Goal: Check status: Check status

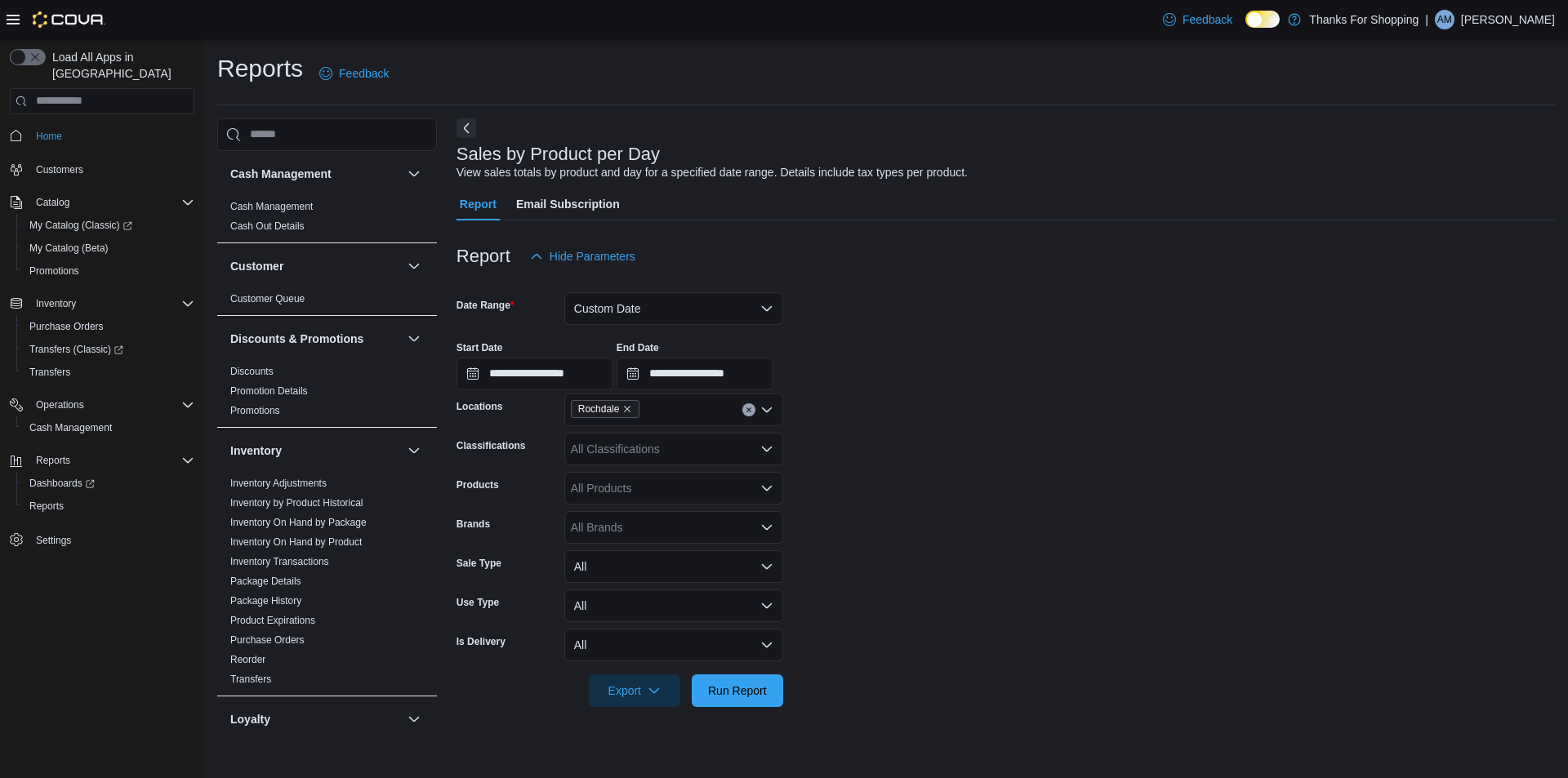
scroll to position [653, 0]
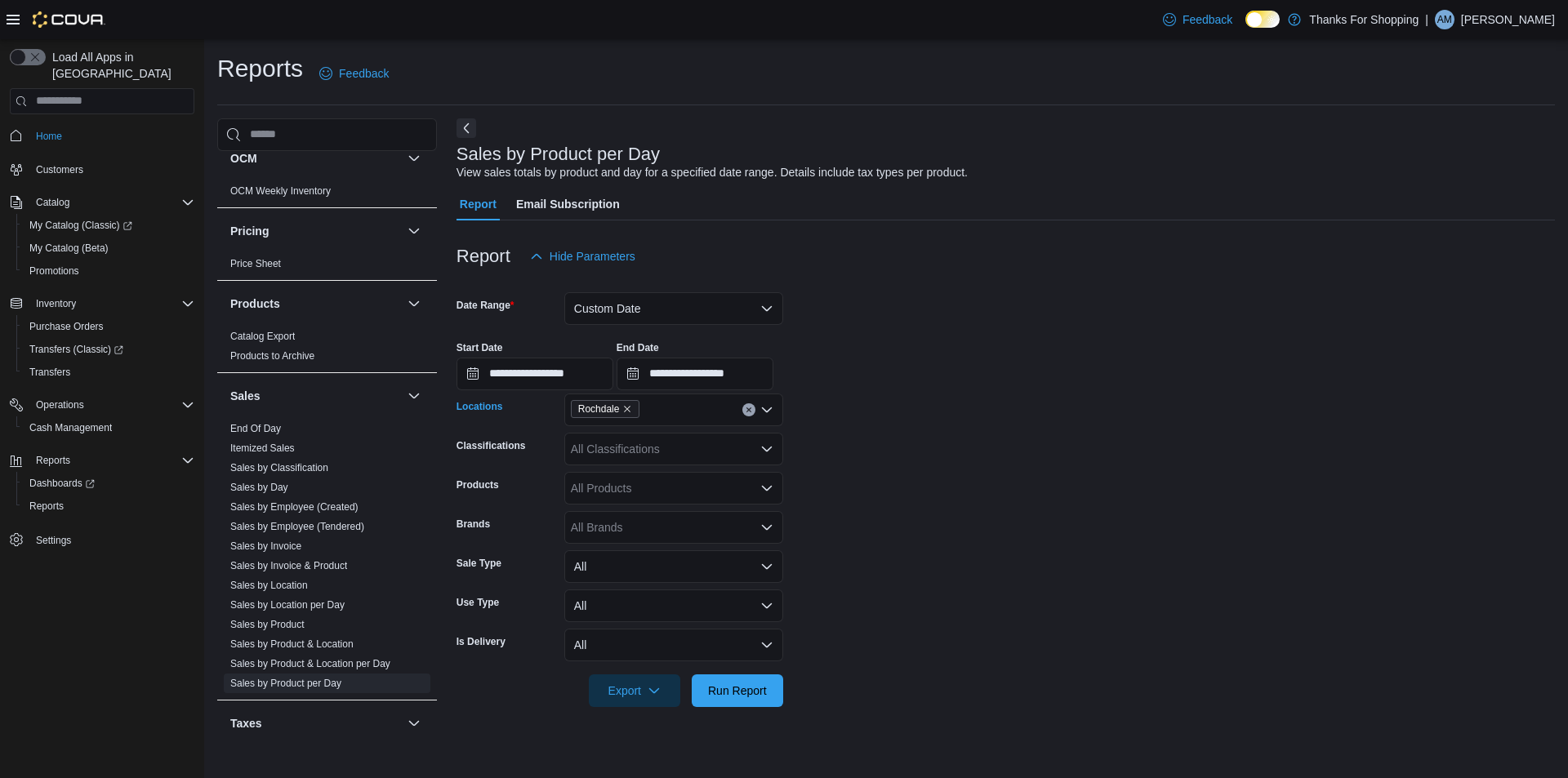
click at [747, 411] on icon "Clear input" at bounding box center [748, 409] width 4 height 4
click at [1024, 467] on form "**********" at bounding box center [1006, 490] width 1099 height 435
click at [81, 23] on img at bounding box center [69, 20] width 73 height 16
click at [81, 16] on img at bounding box center [69, 20] width 73 height 16
click at [94, 590] on div "Load All Apps in New Hub Home Customers Catalog My Catalog (Classic) My Catalog…" at bounding box center [102, 413] width 204 height 747
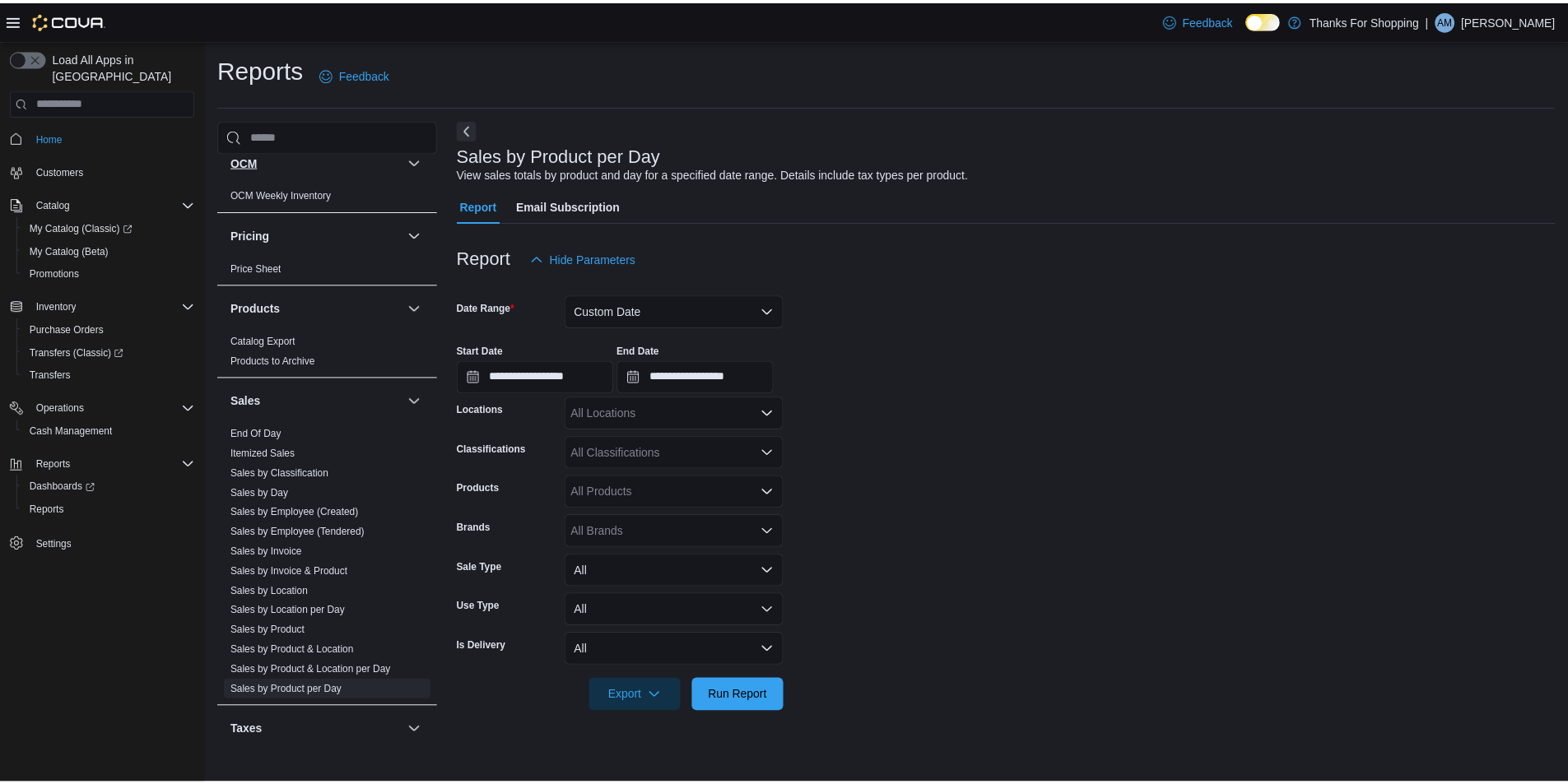
scroll to position [733, 0]
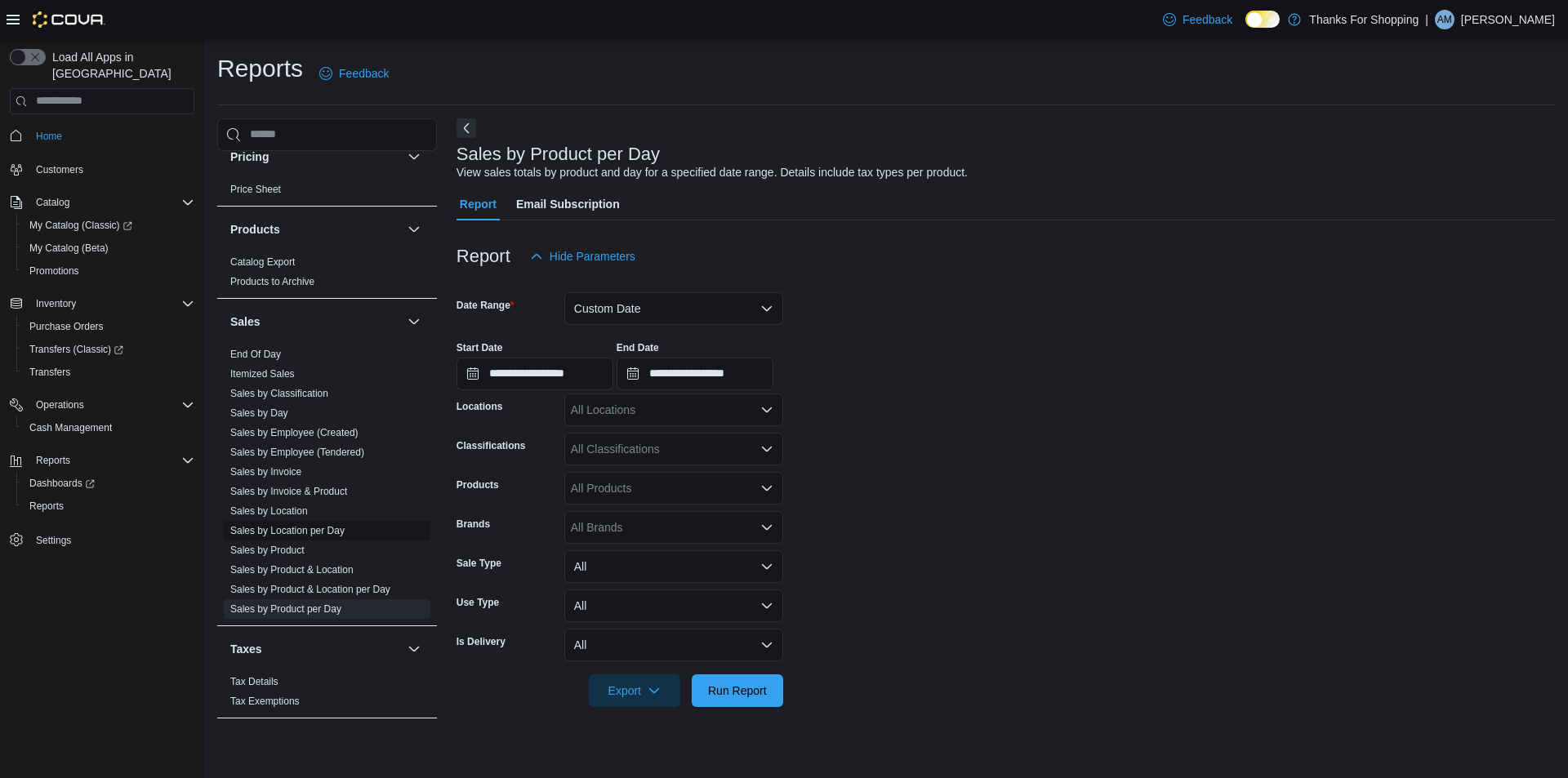
click at [292, 529] on link "Sales by Location per Day" at bounding box center [288, 530] width 114 height 11
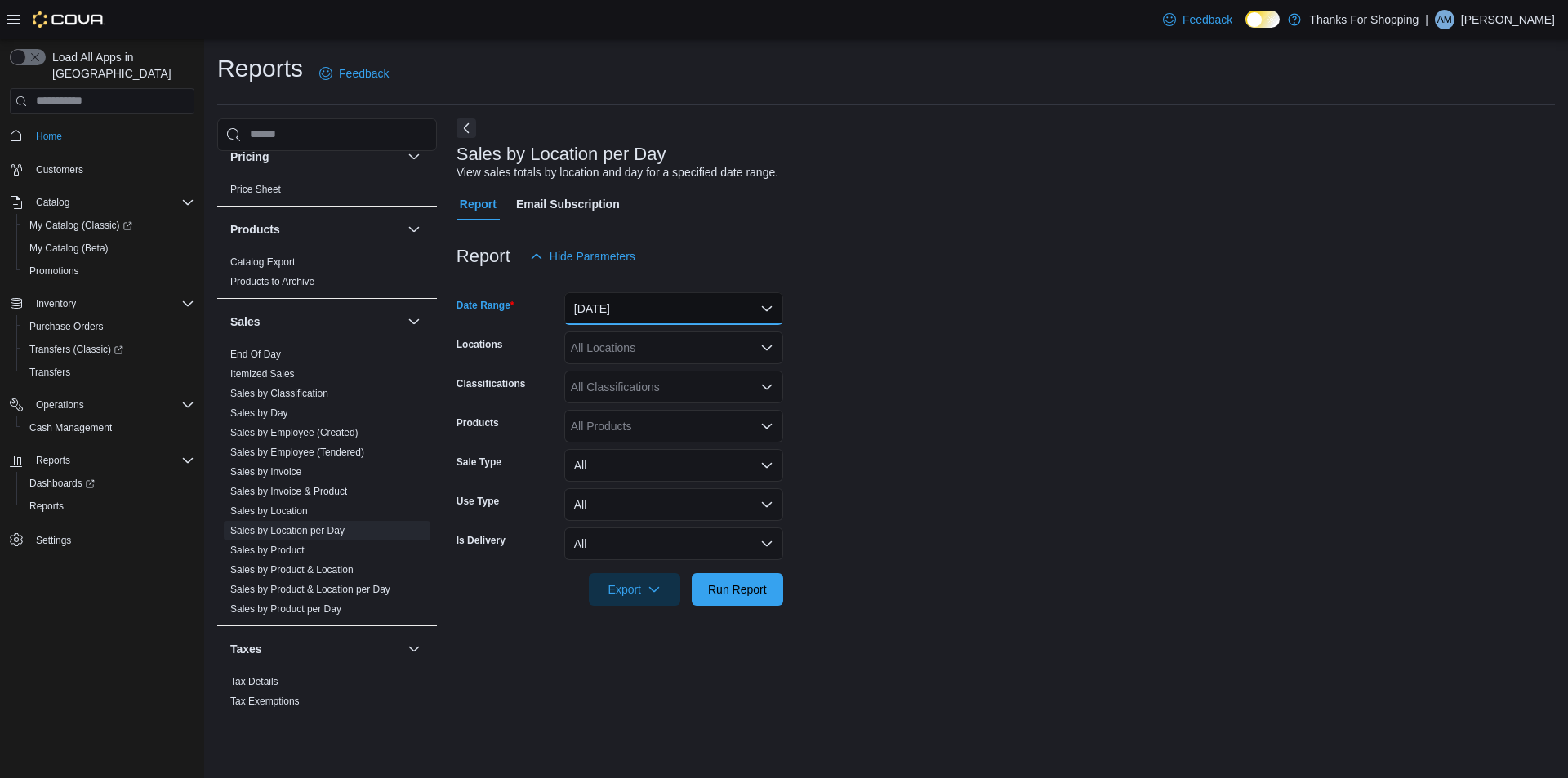
click at [646, 317] on button "[DATE]" at bounding box center [674, 309] width 219 height 33
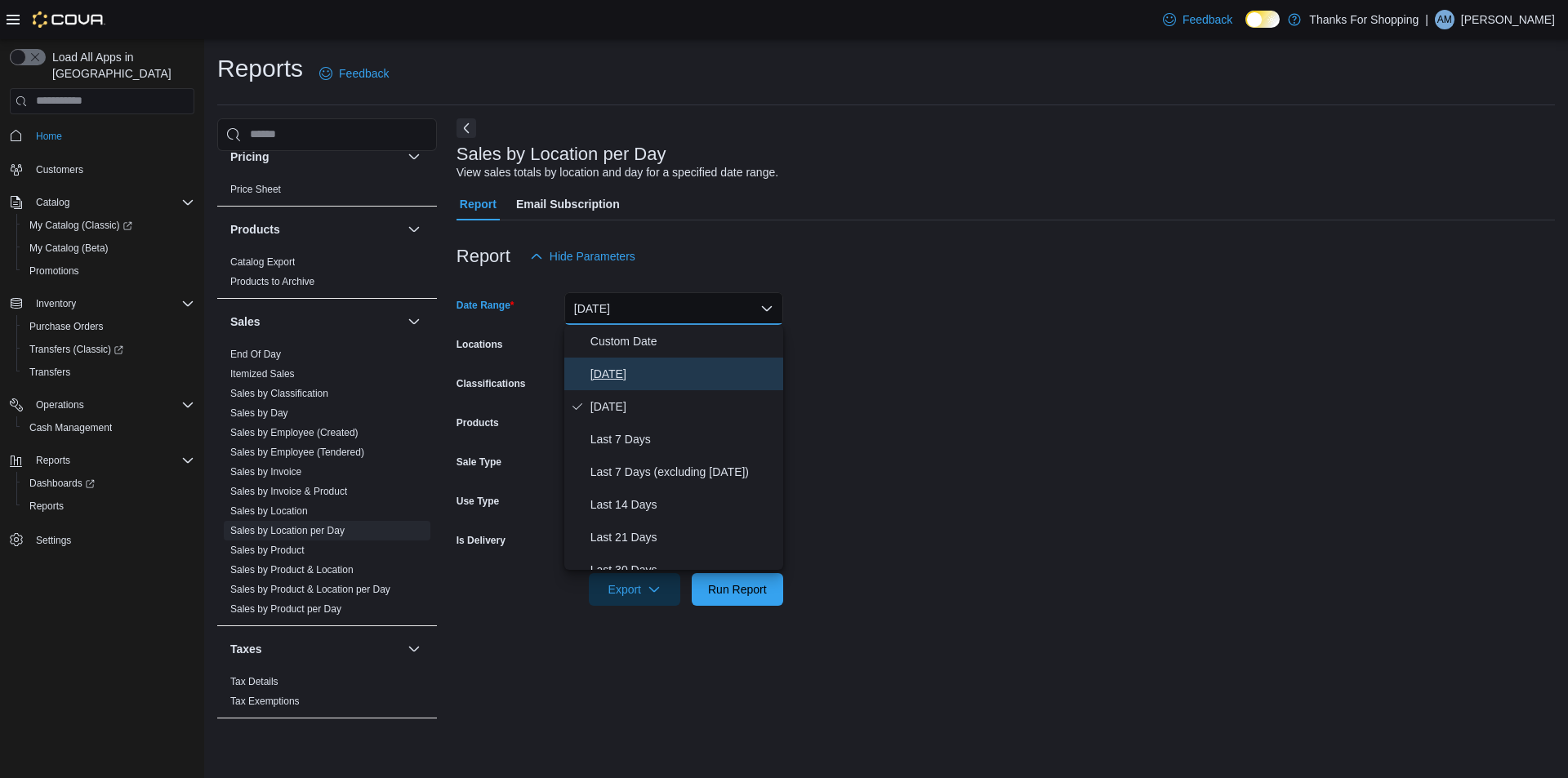
click at [635, 363] on button "[DATE]" at bounding box center [674, 374] width 219 height 33
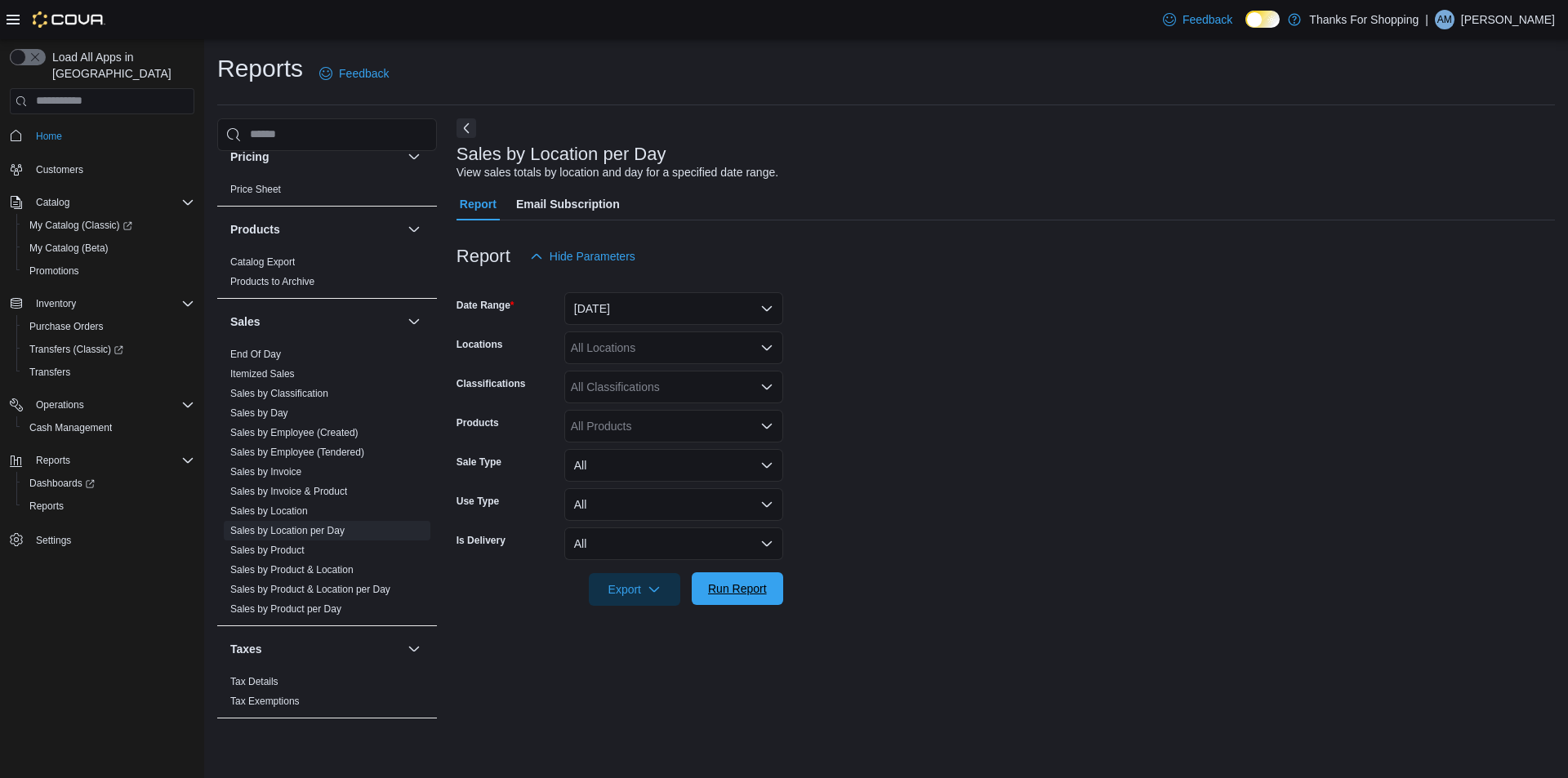
click at [748, 579] on span "Run Report" at bounding box center [737, 588] width 72 height 33
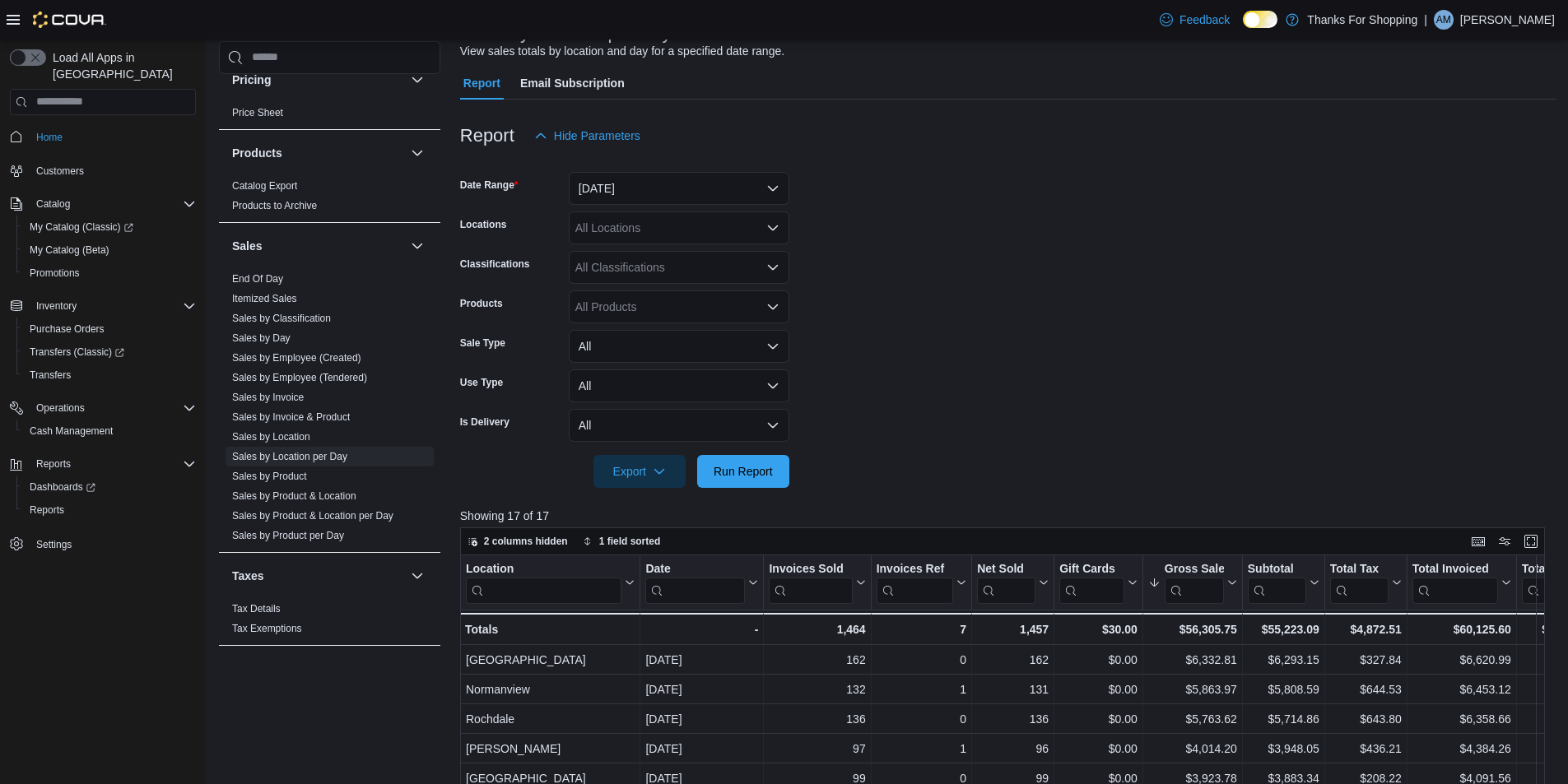
scroll to position [329, 0]
